Goal: Browse casually: Explore the website without a specific task or goal

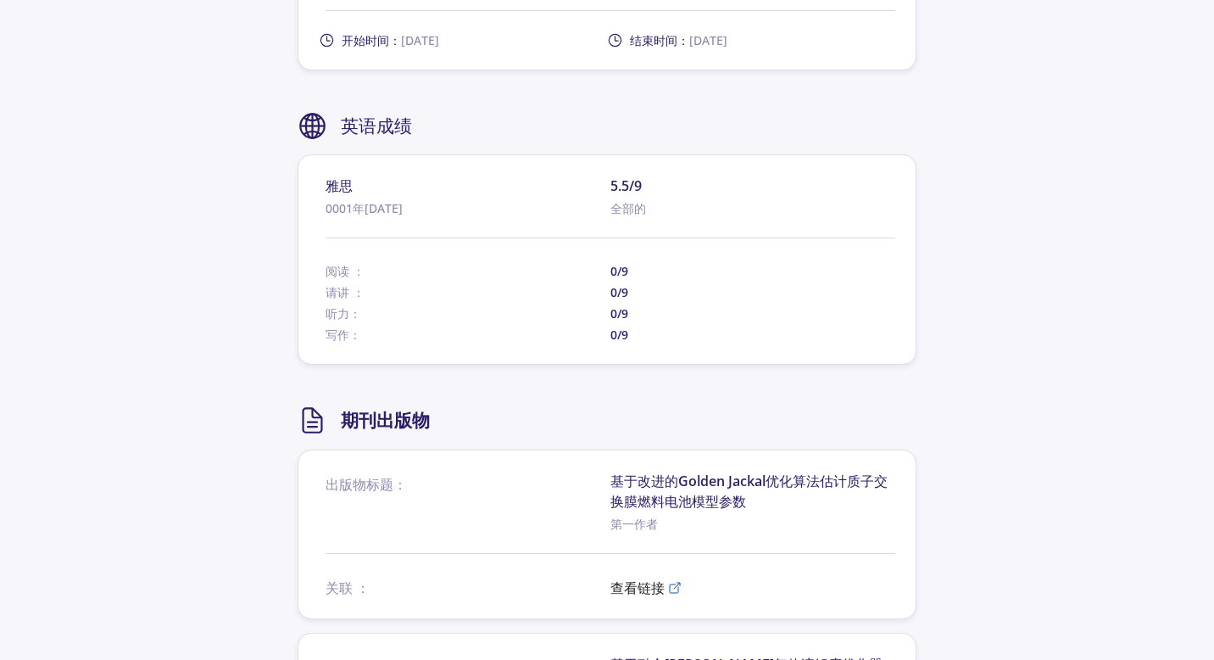
scroll to position [2093, 0]
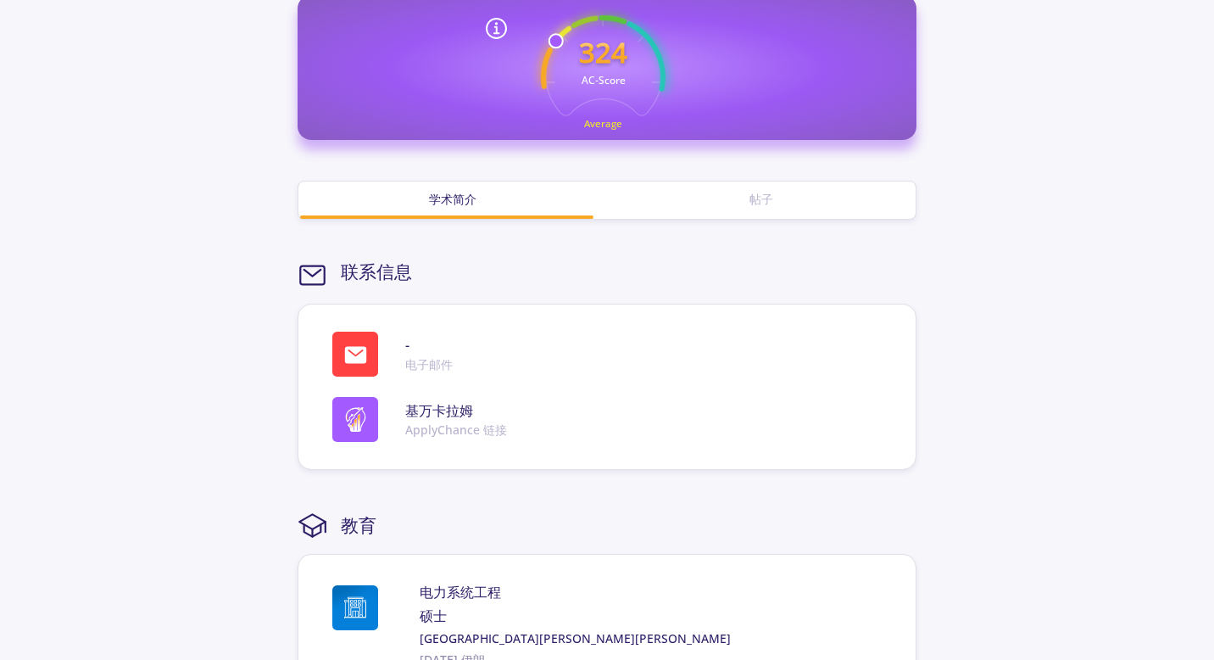
scroll to position [422, 0]
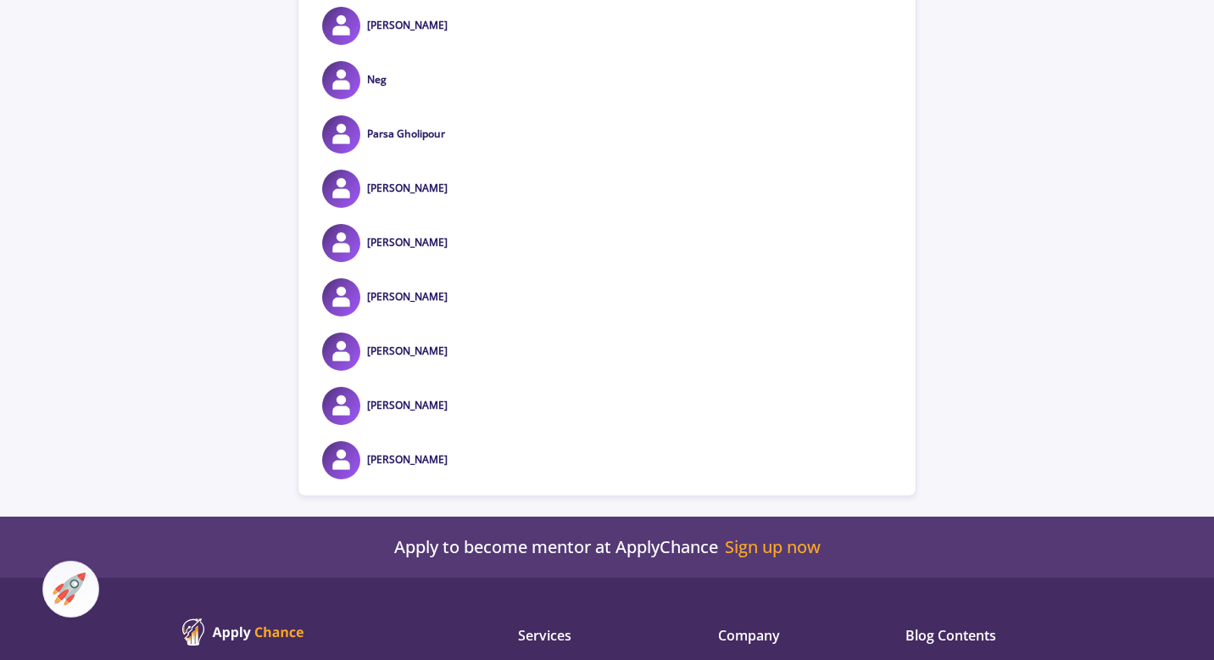
scroll to position [12982, 0]
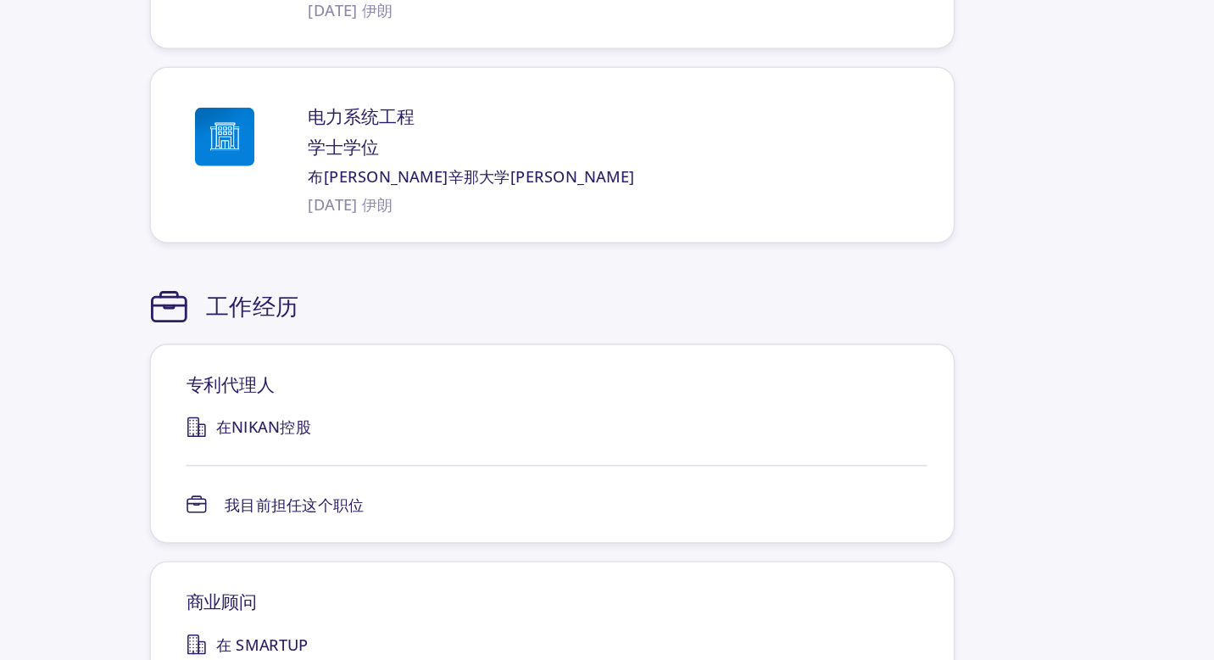
scroll to position [1187, 0]
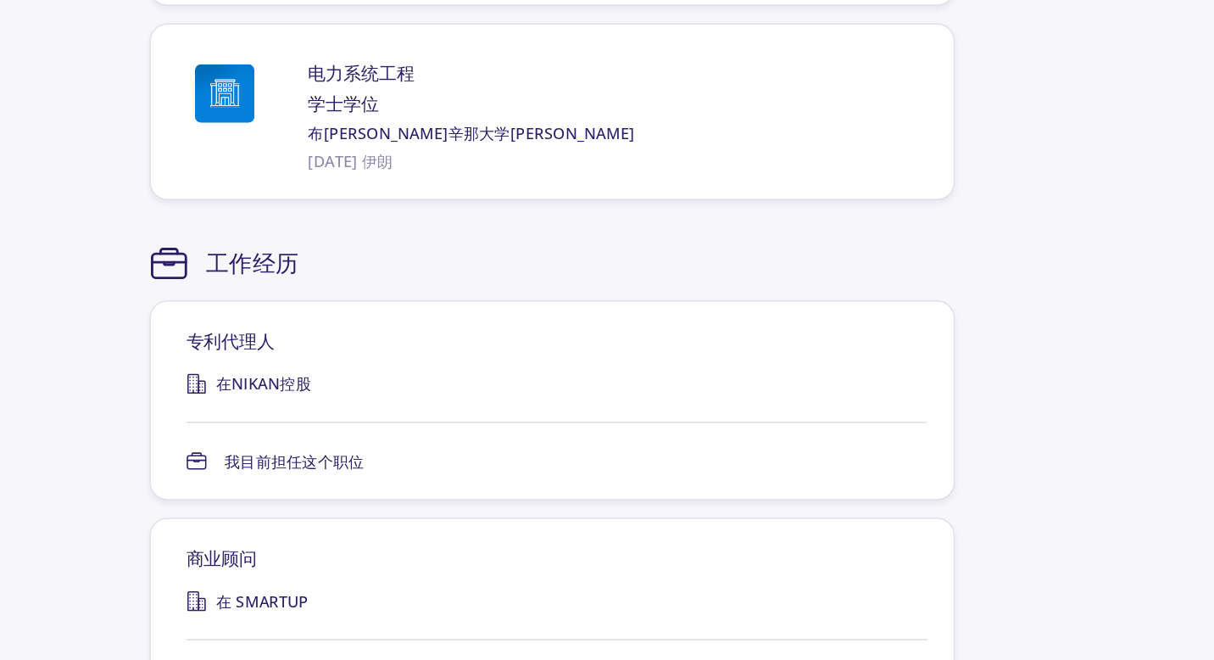
click at [975, 421] on section "基万·卡拉姆 我叫Keyvan，今年32岁，2023年电力电气工程专业毕业生。我拥有8项注册专利，涉及电力、清洁能源以及废水处理系统领域。我曾在世界发明竞赛中…" at bounding box center [607, 449] width 1214 height 3152
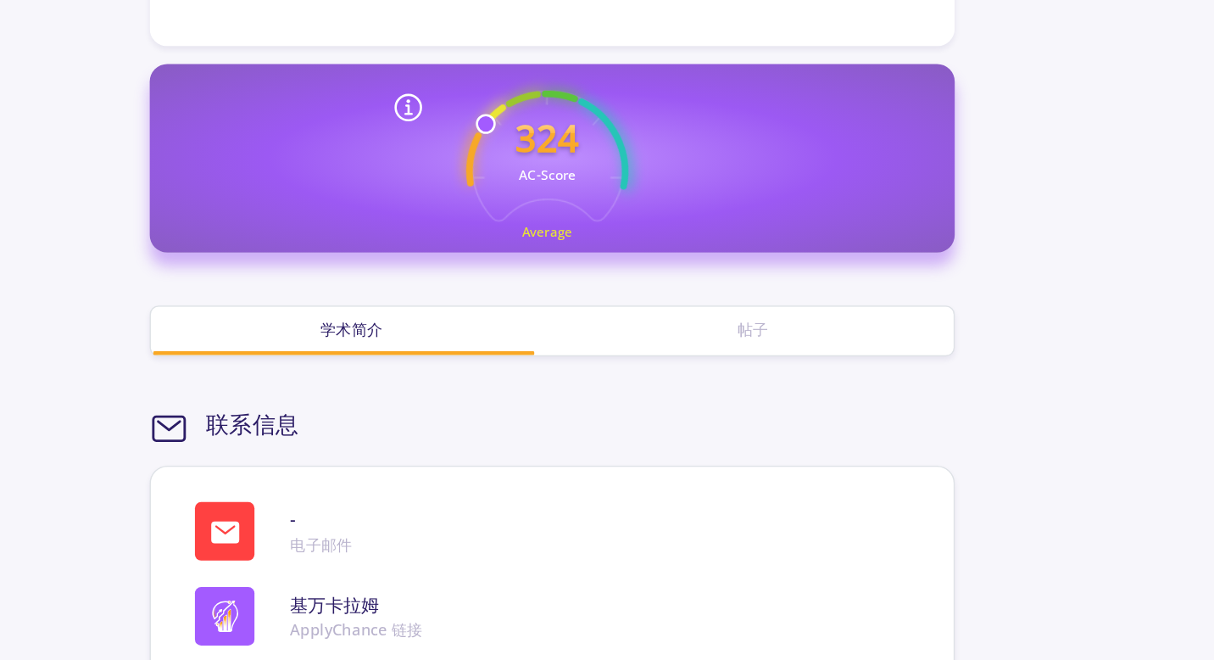
scroll to position [0, 0]
